Goal: Navigation & Orientation: Find specific page/section

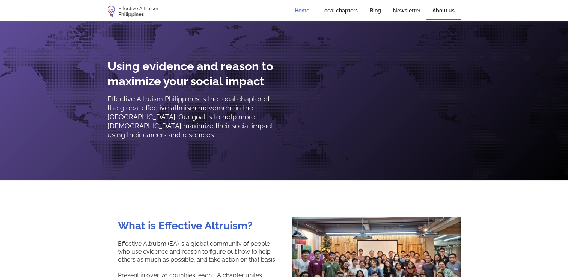
click at [438, 10] on link "About us" at bounding box center [443, 11] width 34 height 18
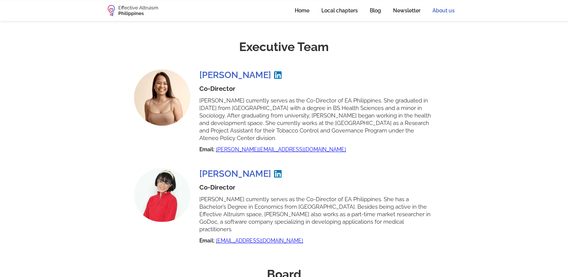
scroll to position [62, 0]
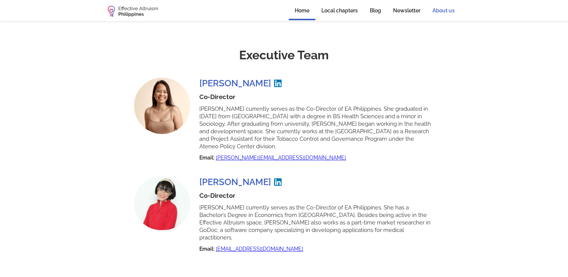
click at [303, 11] on link "Home" at bounding box center [302, 11] width 27 height 18
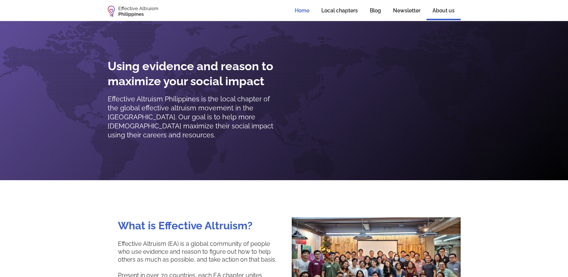
click at [439, 9] on link "About us" at bounding box center [443, 11] width 34 height 18
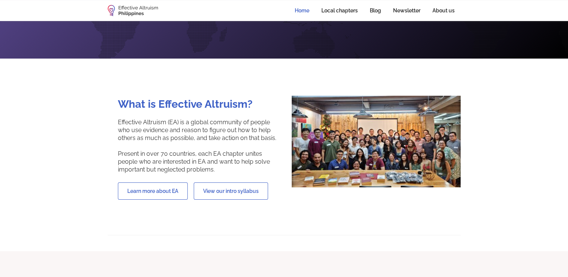
scroll to position [123, 0]
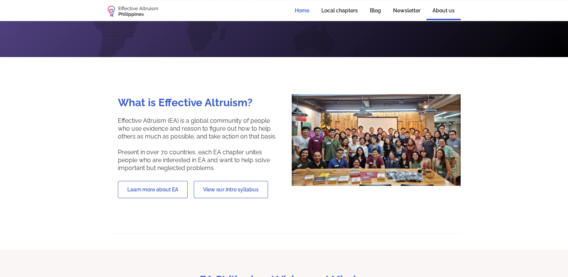
click at [446, 7] on link "About us" at bounding box center [443, 11] width 34 height 18
